Goal: Task Accomplishment & Management: Use online tool/utility

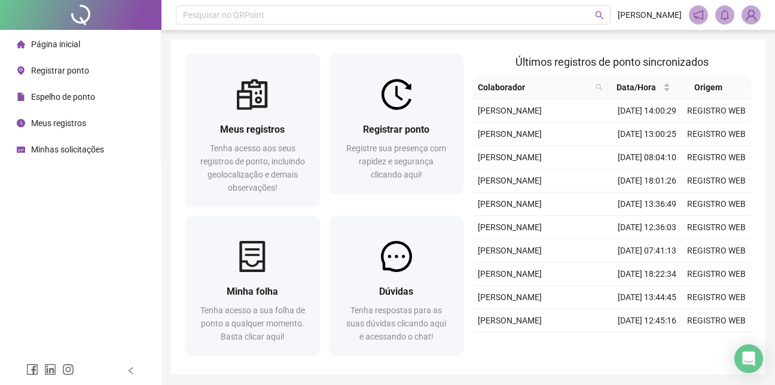
click at [383, 101] on img at bounding box center [396, 94] width 31 height 31
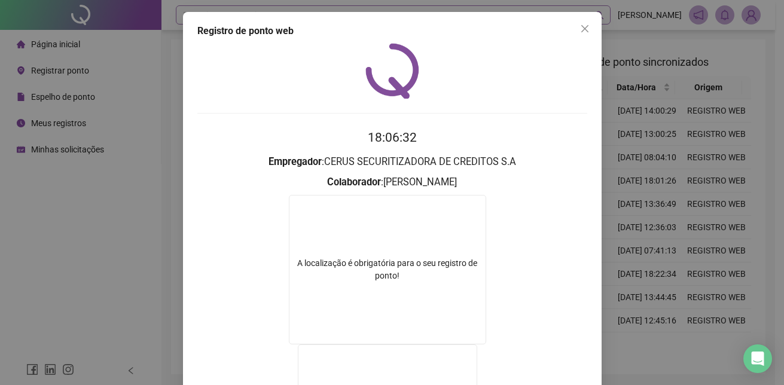
drag, startPoint x: 582, startPoint y: 30, endPoint x: 598, endPoint y: 18, distance: 20.1
click at [581, 29] on icon "close" at bounding box center [584, 28] width 7 height 7
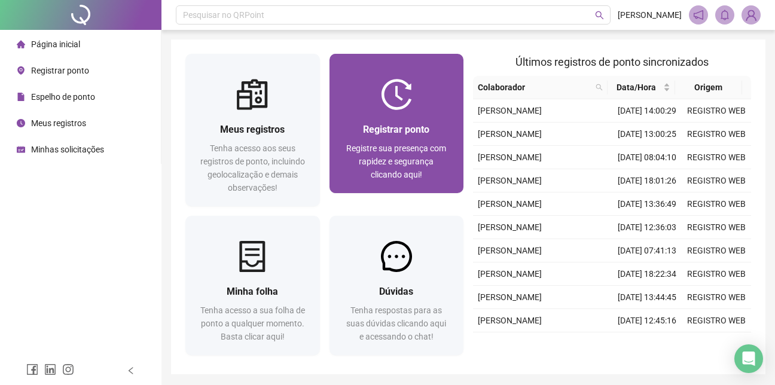
click at [411, 124] on span "Registrar ponto" at bounding box center [396, 129] width 66 height 11
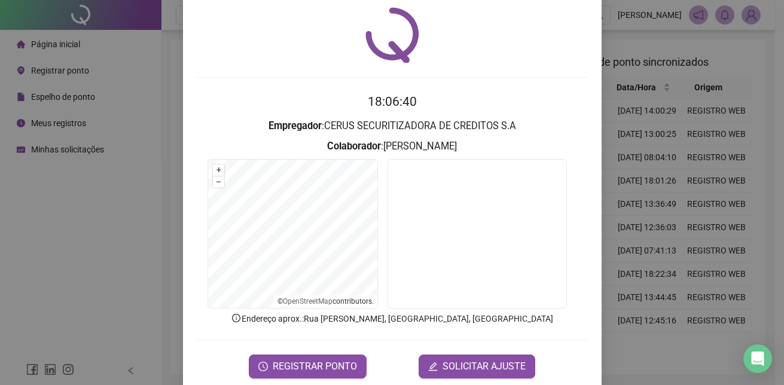
scroll to position [56, 0]
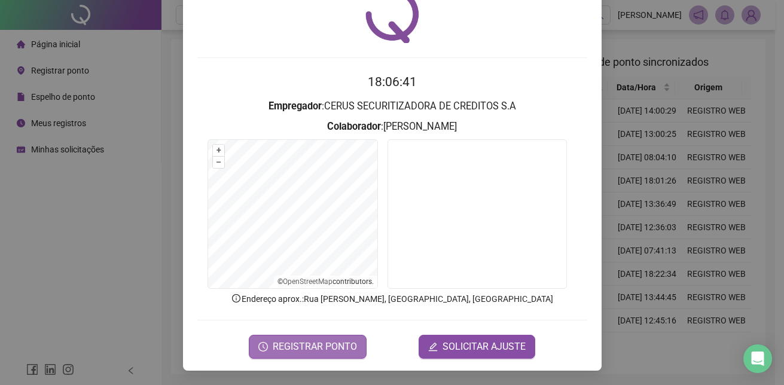
click at [300, 345] on span "REGISTRAR PONTO" at bounding box center [315, 347] width 84 height 14
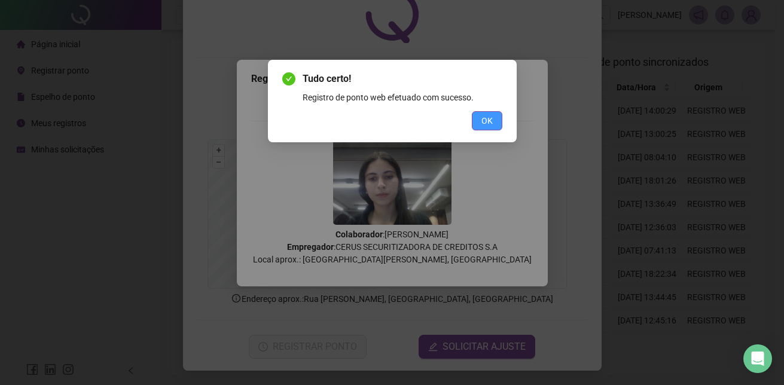
click at [483, 123] on span "OK" at bounding box center [486, 120] width 11 height 13
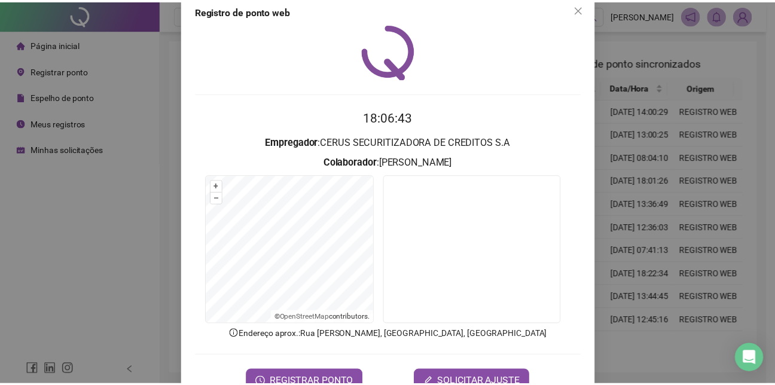
scroll to position [0, 0]
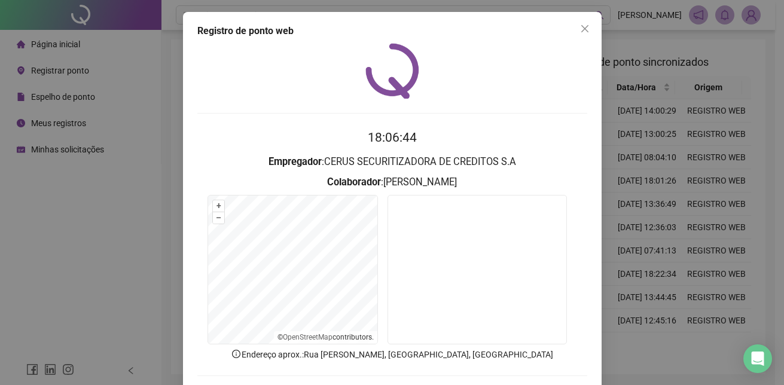
click at [580, 24] on icon "close" at bounding box center [585, 29] width 10 height 10
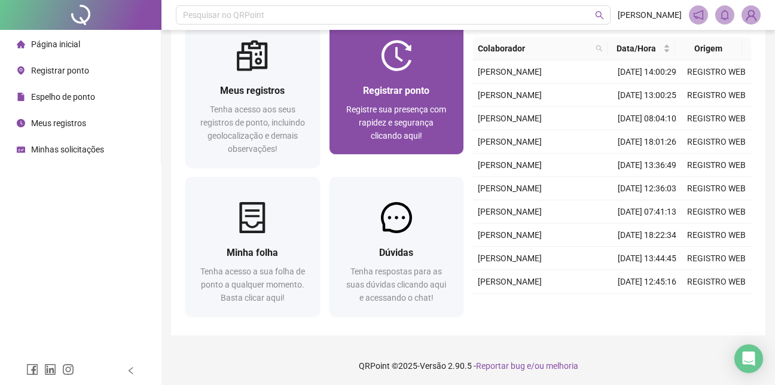
scroll to position [41, 0]
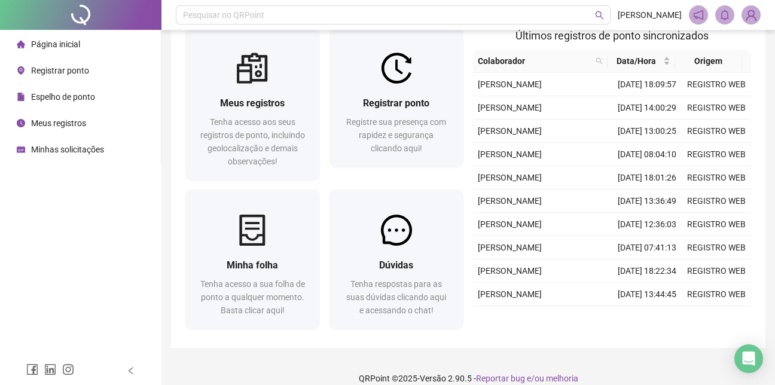
scroll to position [41, 0]
